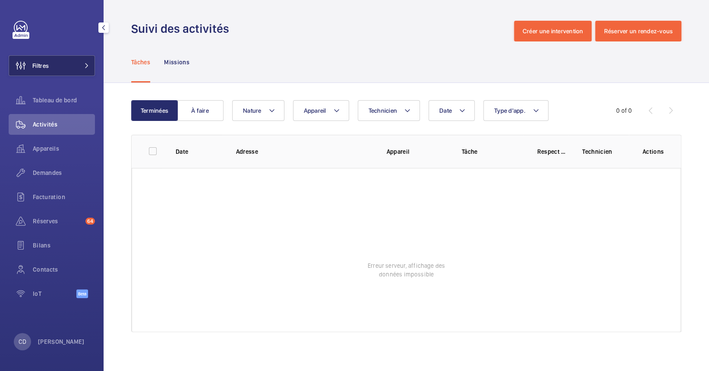
click at [79, 59] on button "Filtres" at bounding box center [52, 65] width 86 height 21
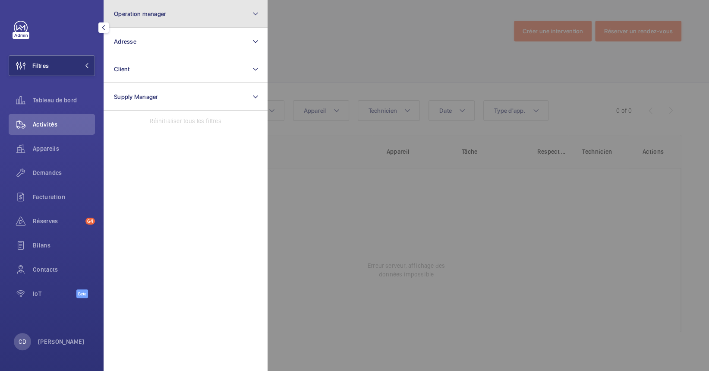
click at [191, 9] on button "Operation manager" at bounding box center [186, 14] width 164 height 28
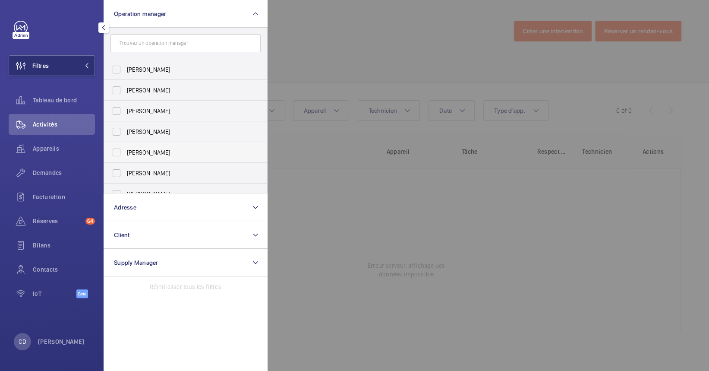
click at [152, 145] on label "[PERSON_NAME]" at bounding box center [179, 152] width 150 height 21
click at [125, 145] on input "[PERSON_NAME]" at bounding box center [116, 152] width 17 height 17
checkbox input "true"
click at [421, 64] on div at bounding box center [622, 185] width 709 height 371
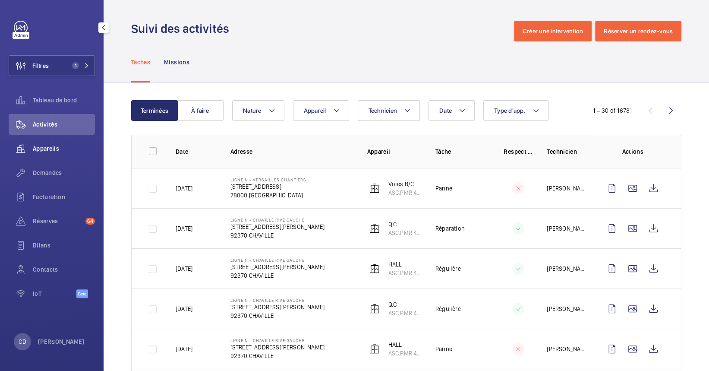
click at [71, 147] on span "Appareils" at bounding box center [64, 148] width 62 height 9
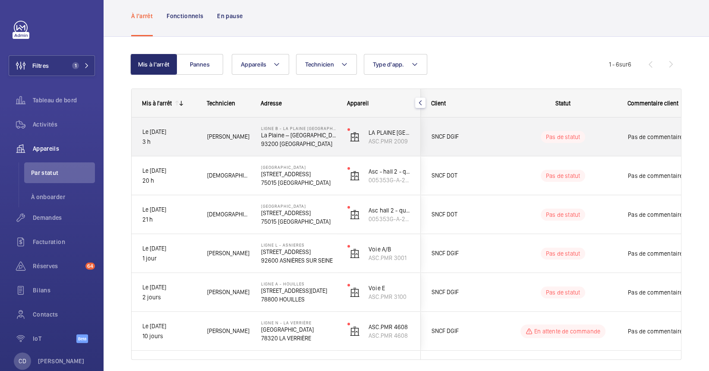
scroll to position [44, 0]
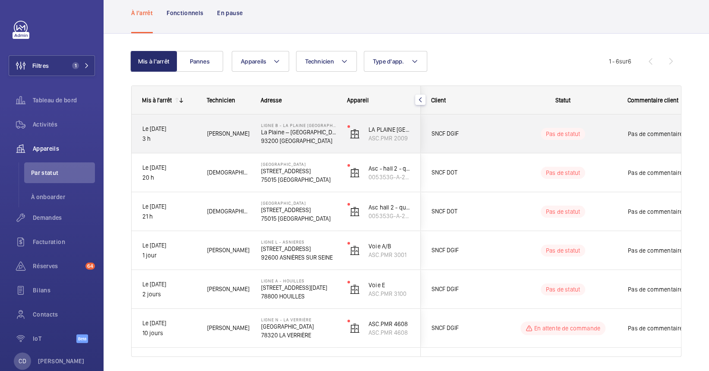
click at [239, 139] on div "[PERSON_NAME]" at bounding box center [223, 133] width 53 height 27
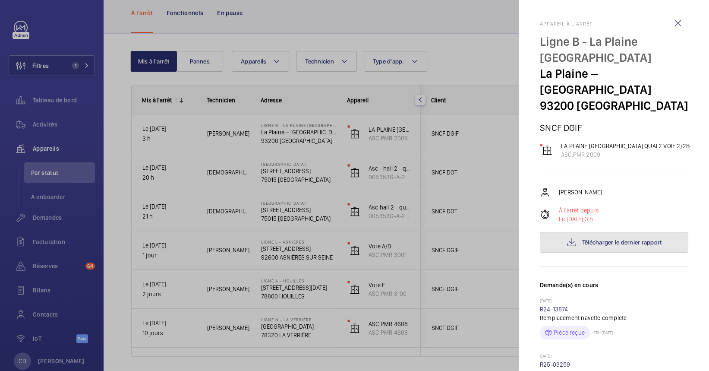
click at [582, 244] on span "Télécharger le dernier rapport" at bounding box center [622, 242] width 80 height 7
click at [225, 152] on div at bounding box center [354, 185] width 709 height 371
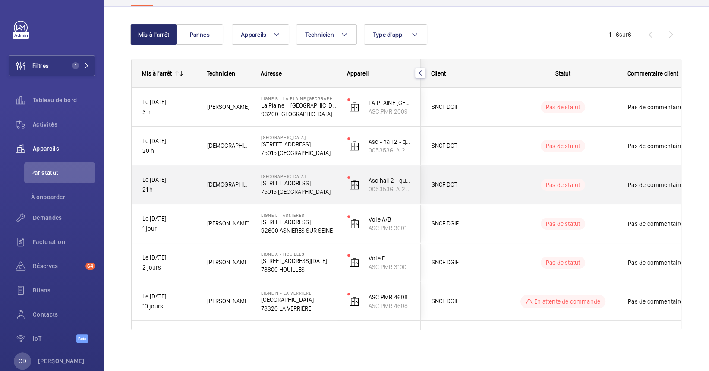
scroll to position [43, 0]
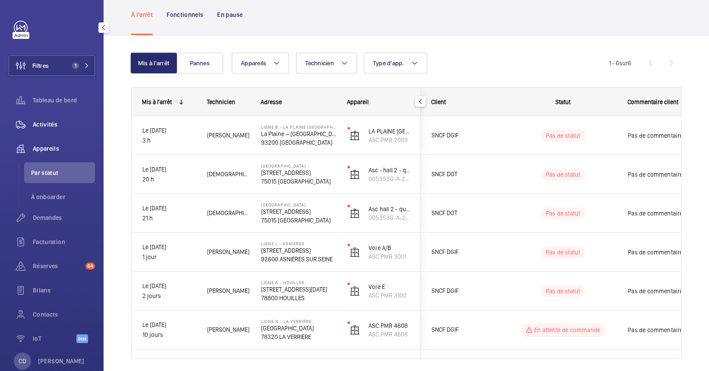
click at [49, 126] on span "Activités" at bounding box center [64, 124] width 62 height 9
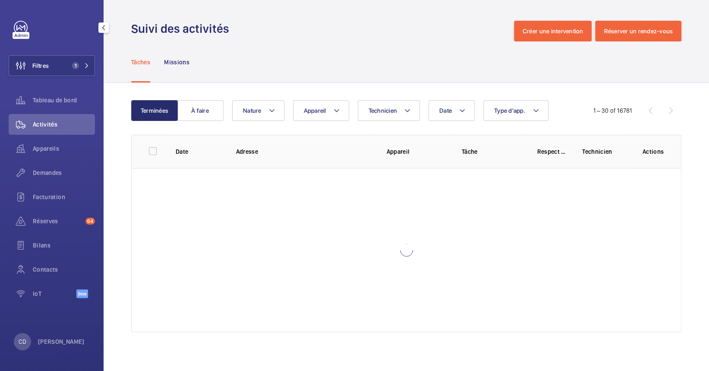
click at [134, 164] on th at bounding box center [147, 151] width 30 height 33
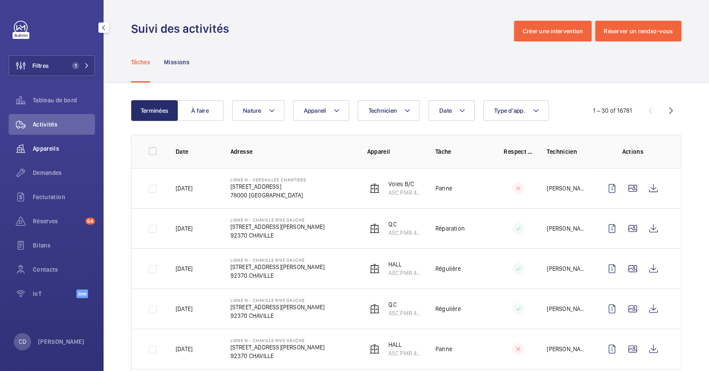
click at [40, 147] on span "Appareils" at bounding box center [64, 148] width 62 height 9
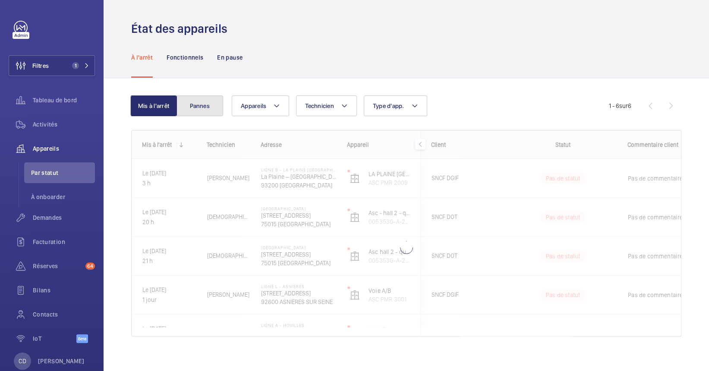
click at [206, 104] on button "Pannes" at bounding box center [200, 105] width 47 height 21
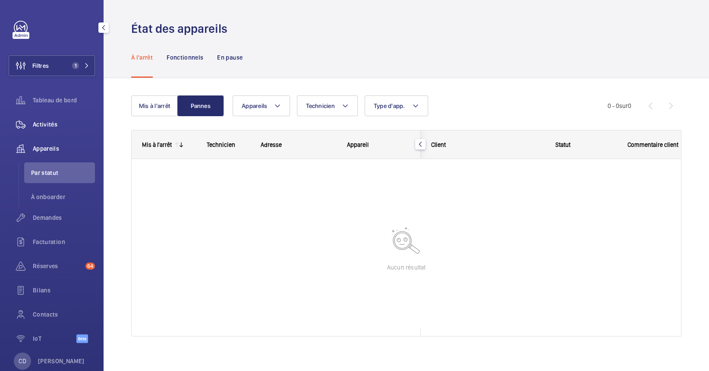
click at [44, 121] on span "Activités" at bounding box center [64, 124] width 62 height 9
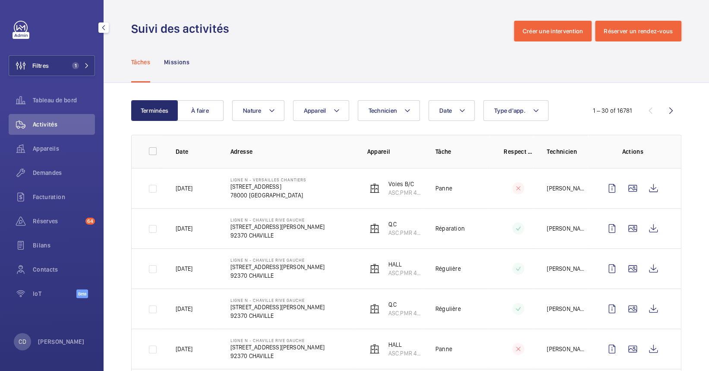
click at [58, 161] on div "Appareils" at bounding box center [52, 150] width 86 height 24
click at [57, 155] on div "Appareils" at bounding box center [52, 148] width 86 height 21
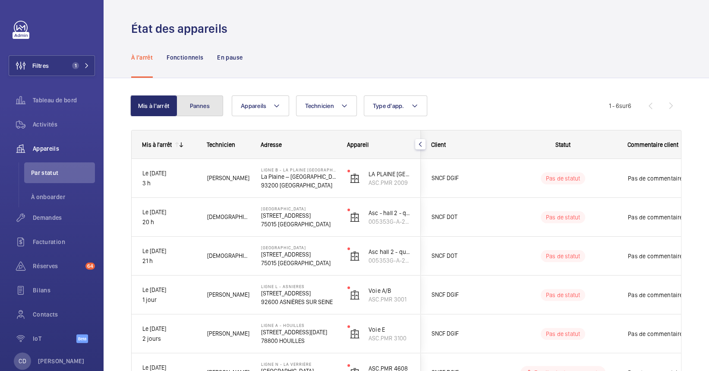
click at [200, 115] on button "Pannes" at bounding box center [200, 105] width 47 height 21
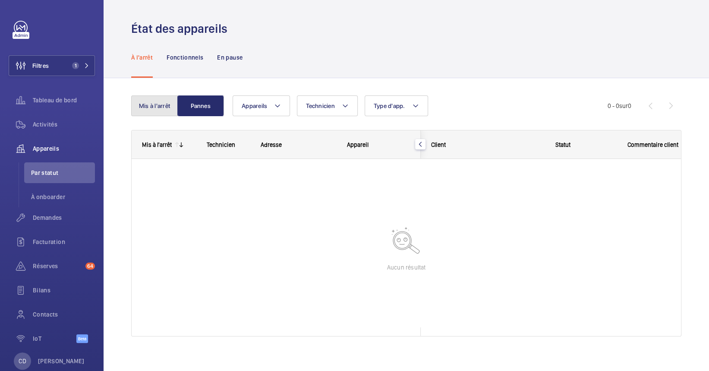
click at [166, 114] on button "Mis à l'arrêt" at bounding box center [154, 105] width 47 height 21
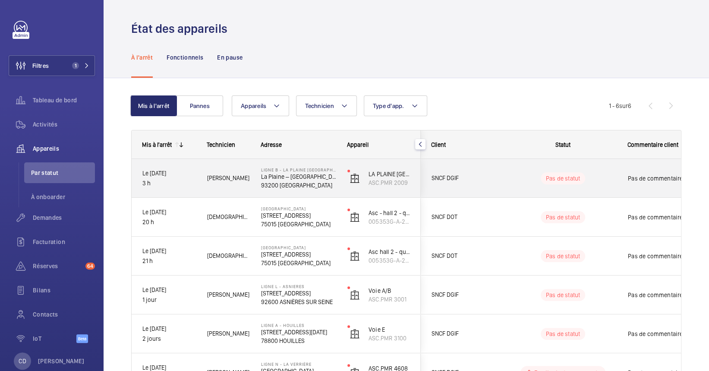
click at [254, 182] on div "Ligne B - [GEOGRAPHIC_DATA] [GEOGRAPHIC_DATA] [GEOGRAPHIC_DATA] – [GEOGRAPHIC_D…" at bounding box center [293, 178] width 85 height 39
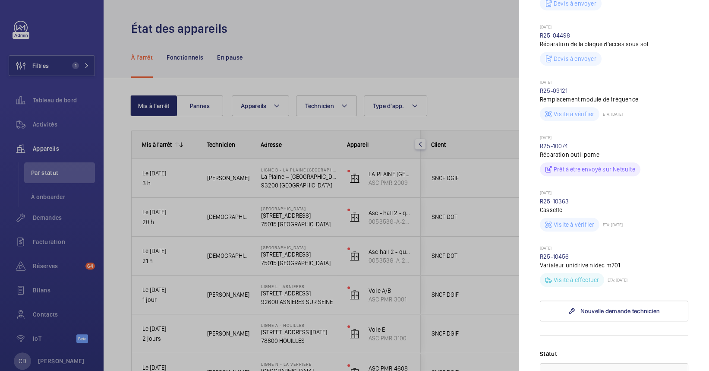
scroll to position [386, 0]
